Goal: Find specific page/section: Find specific page/section

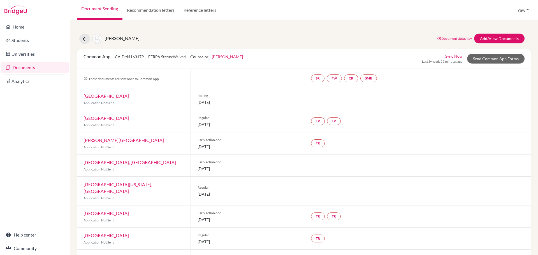
scroll to position [2, 0]
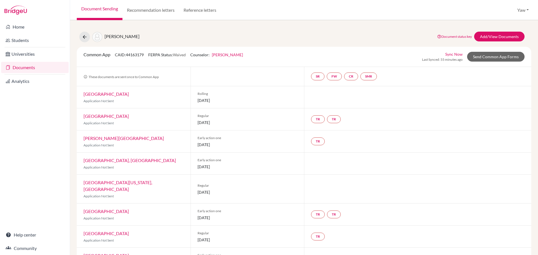
click at [18, 68] on link "Documents" at bounding box center [35, 67] width 68 height 11
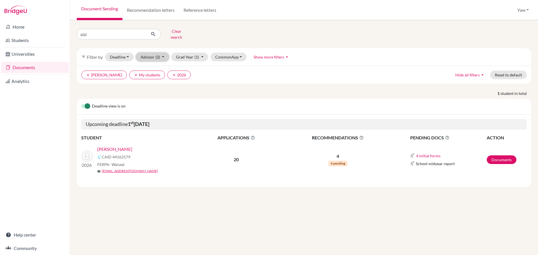
click at [156, 55] on span "(2)" at bounding box center [158, 57] width 4 height 5
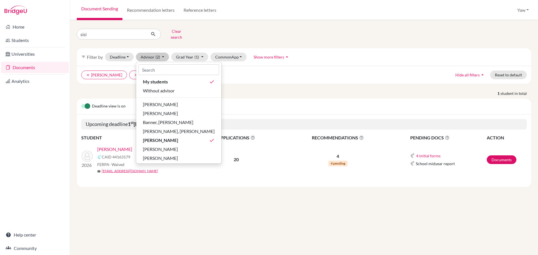
drag, startPoint x: 255, startPoint y: 74, endPoint x: 247, endPoint y: 71, distance: 8.4
click at [252, 72] on ul "clear Oteng, Lawrencia clear My students clear 2026" at bounding box center [248, 75] width 335 height 9
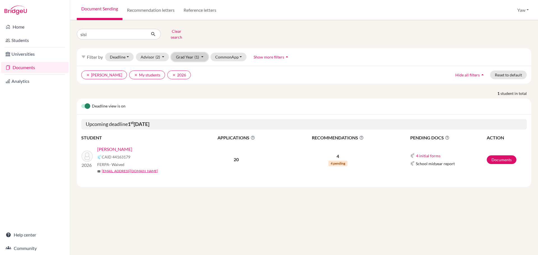
click at [192, 53] on button "Grad Year (1)" at bounding box center [189, 57] width 37 height 9
click at [190, 84] on div "2026 done" at bounding box center [188, 87] width 20 height 7
click at [186, 53] on button "Grad Year" at bounding box center [186, 57] width 30 height 9
click at [186, 93] on span "2025" at bounding box center [183, 96] width 10 height 7
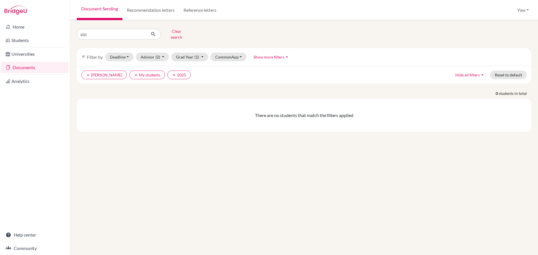
drag, startPoint x: 275, startPoint y: 51, endPoint x: 274, endPoint y: 54, distance: 2.9
click at [275, 55] on span "Show more filters" at bounding box center [269, 57] width 31 height 5
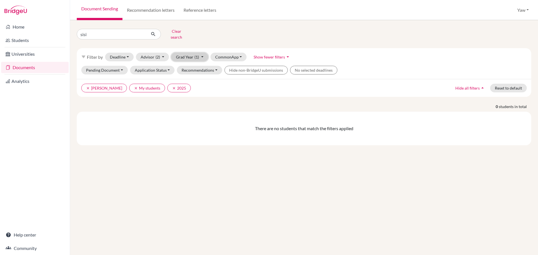
click at [184, 54] on button "Grad Year (1)" at bounding box center [189, 57] width 37 height 9
click at [230, 53] on button "CommonApp" at bounding box center [229, 57] width 36 height 9
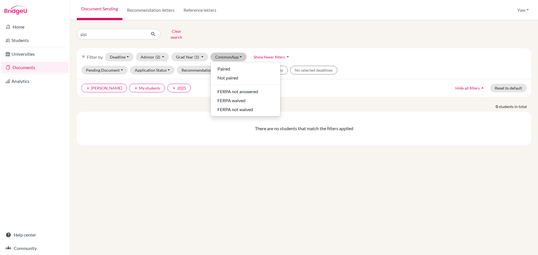
click at [200, 131] on div "There are no students that match the filters applied" at bounding box center [304, 129] width 455 height 34
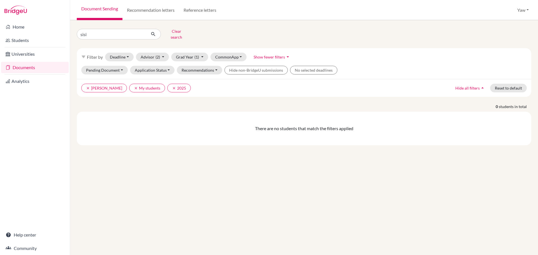
click at [286, 92] on div "clear Oteng, Lawrencia clear My students clear 2025 Hide all filters arrow_drop…" at bounding box center [304, 88] width 455 height 18
click at [335, 38] on div "sisi Clear search filter_list Filter by Deadline - Select a date range Or doubl…" at bounding box center [304, 86] width 455 height 119
